Goal: Task Accomplishment & Management: Manage account settings

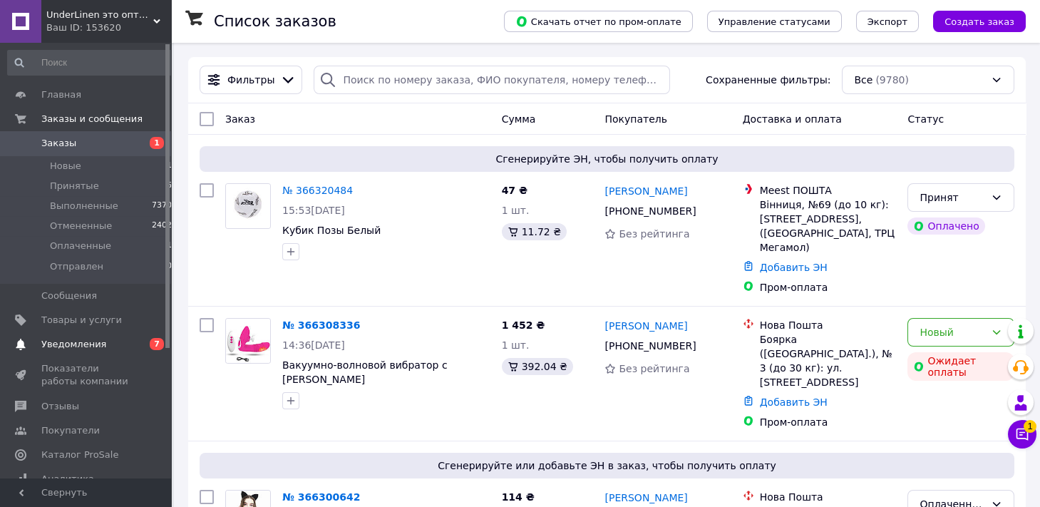
click at [124, 346] on span "Уведомления" at bounding box center [86, 344] width 91 height 13
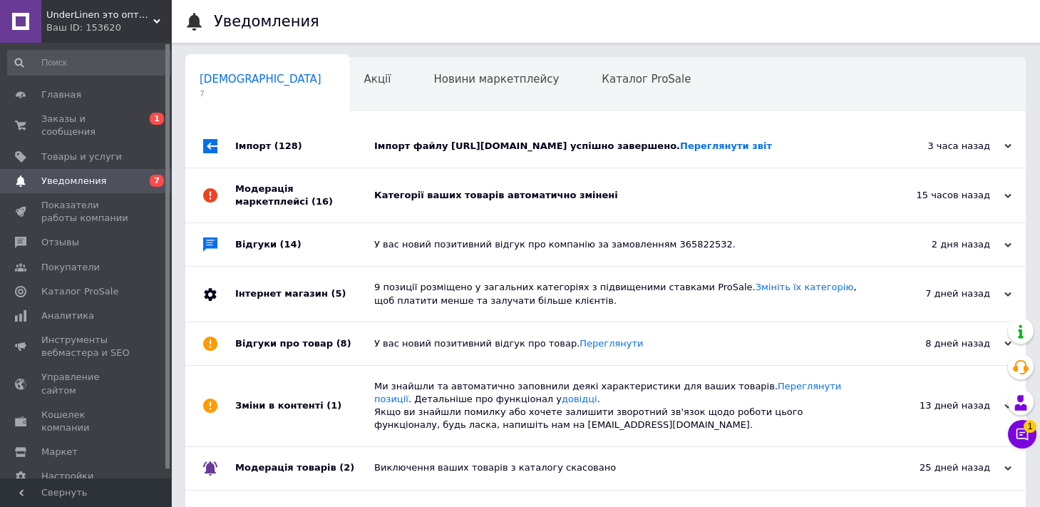
click at [478, 189] on div "Категорії ваших товарів автоматично змінені" at bounding box center [621, 195] width 495 height 54
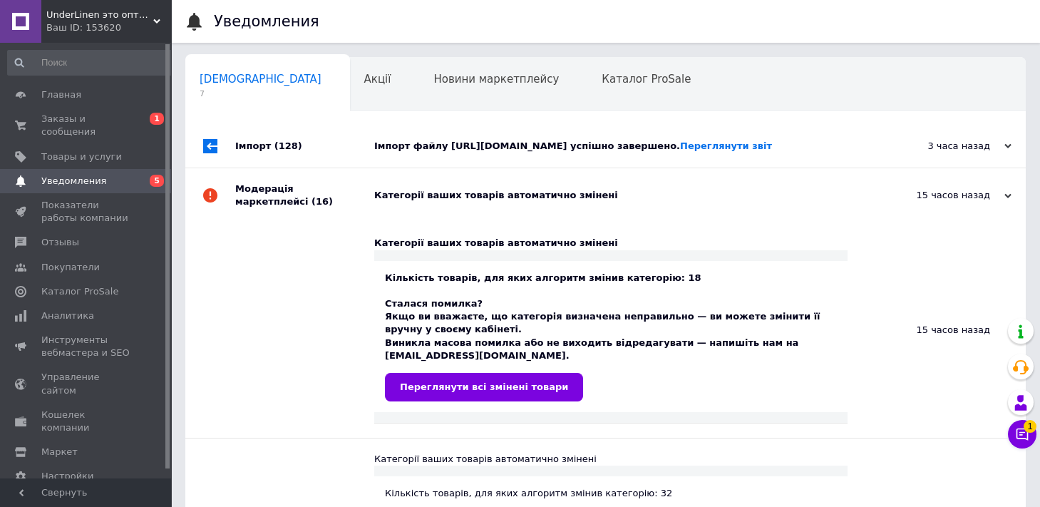
click at [507, 145] on div "Імпорт файлу [URL][DOMAIN_NAME] успішно завершено. Переглянути звіт" at bounding box center [621, 146] width 495 height 13
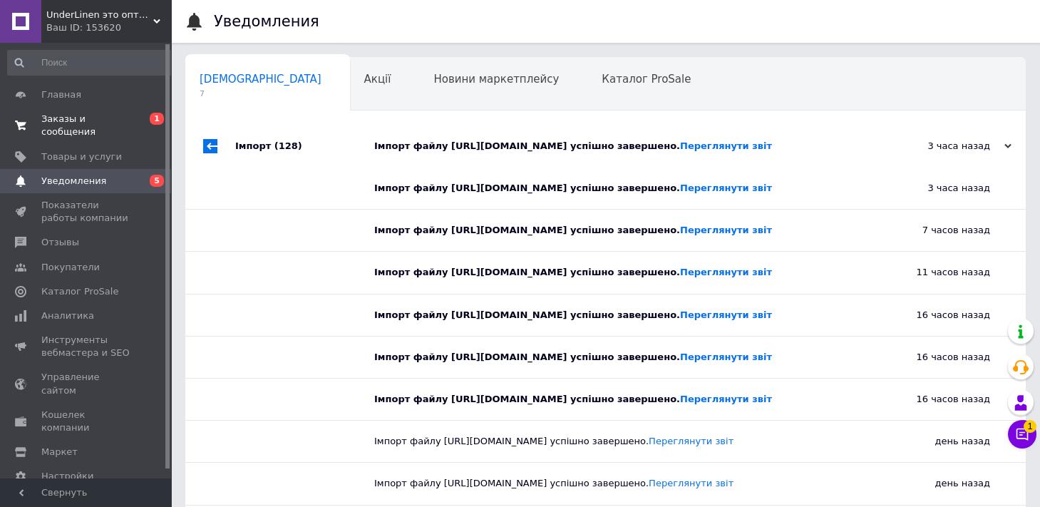
click at [147, 120] on span "0 1" at bounding box center [151, 126] width 39 height 26
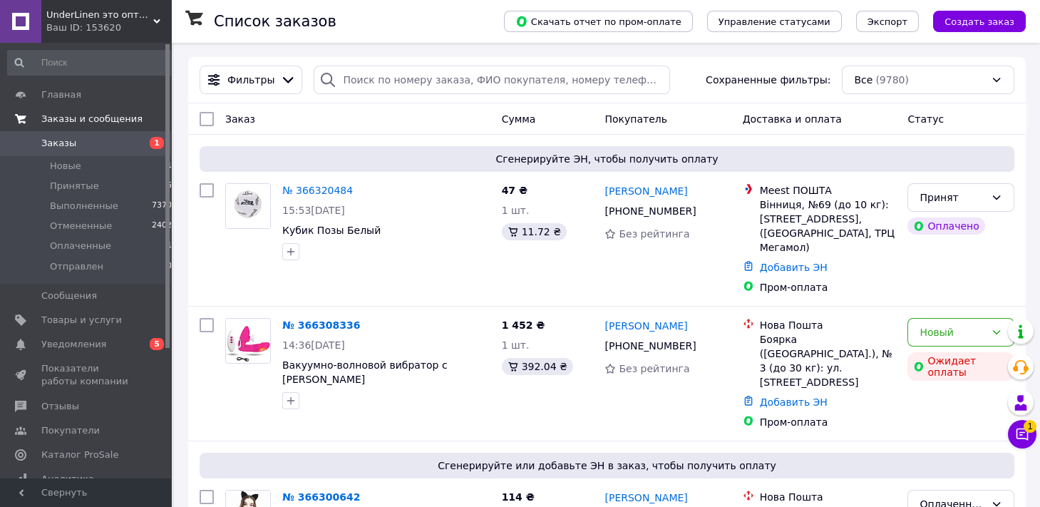
click at [1008, 439] on div "Чат с покупателем 1" at bounding box center [1022, 434] width 29 height 29
click at [1012, 432] on button "Чат с покупателем 1" at bounding box center [1022, 434] width 29 height 29
